Goal: Find specific page/section: Find specific page/section

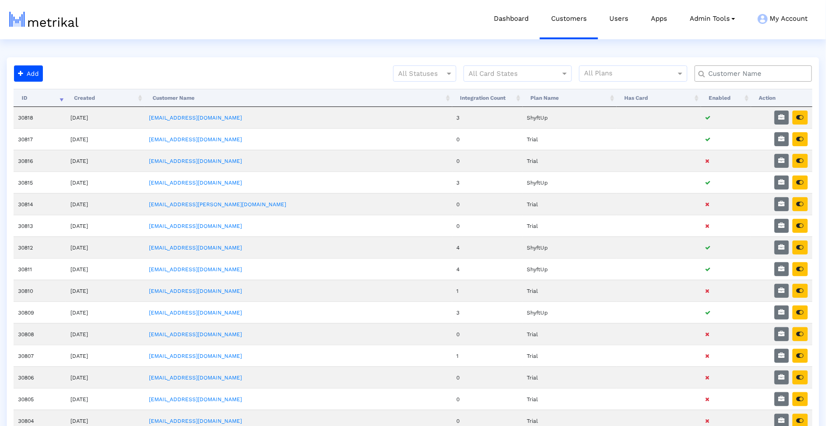
click at [724, 74] on input "text" at bounding box center [756, 73] width 106 height 9
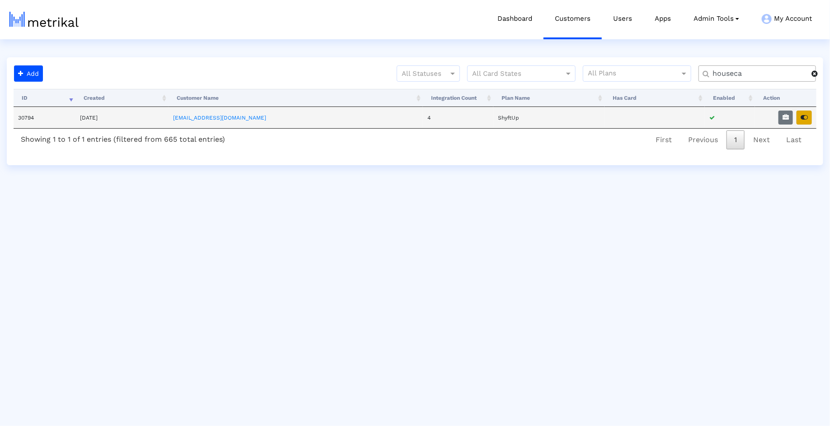
type input "houseca"
click at [808, 121] on button "button" at bounding box center [803, 118] width 15 height 14
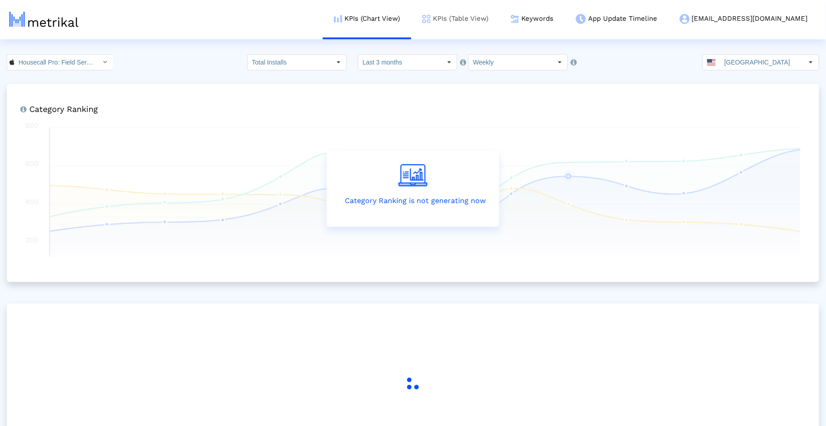
click at [499, 22] on link "KPIs (Table View)" at bounding box center [455, 18] width 89 height 37
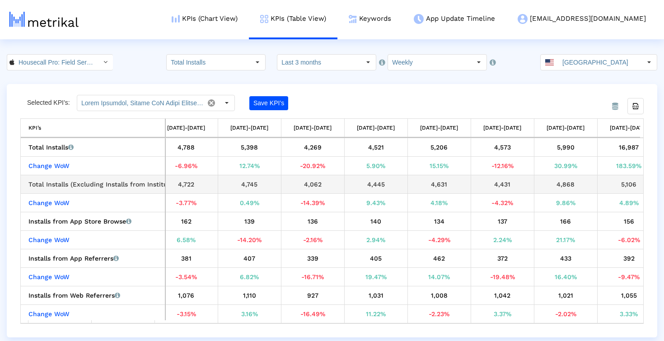
scroll to position [0, 347]
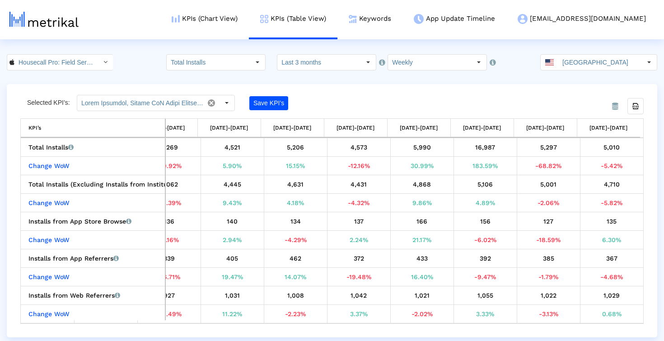
click at [547, 98] on div "Selected KPI’s: Save KPI’s Export all data KPI’s KPI’s [DATE]-[DATE] [DATE]-[DA…" at bounding box center [331, 209] width 623 height 229
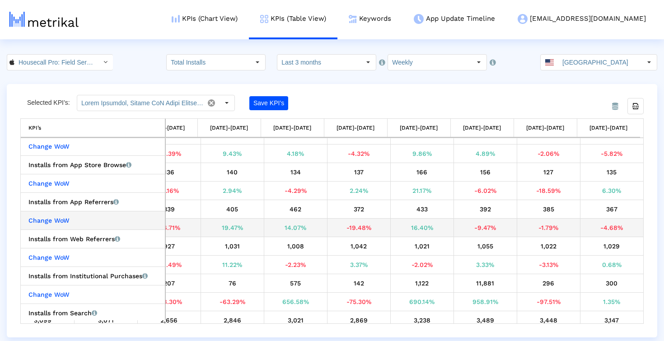
scroll to position [49, 0]
